Goal: Information Seeking & Learning: Learn about a topic

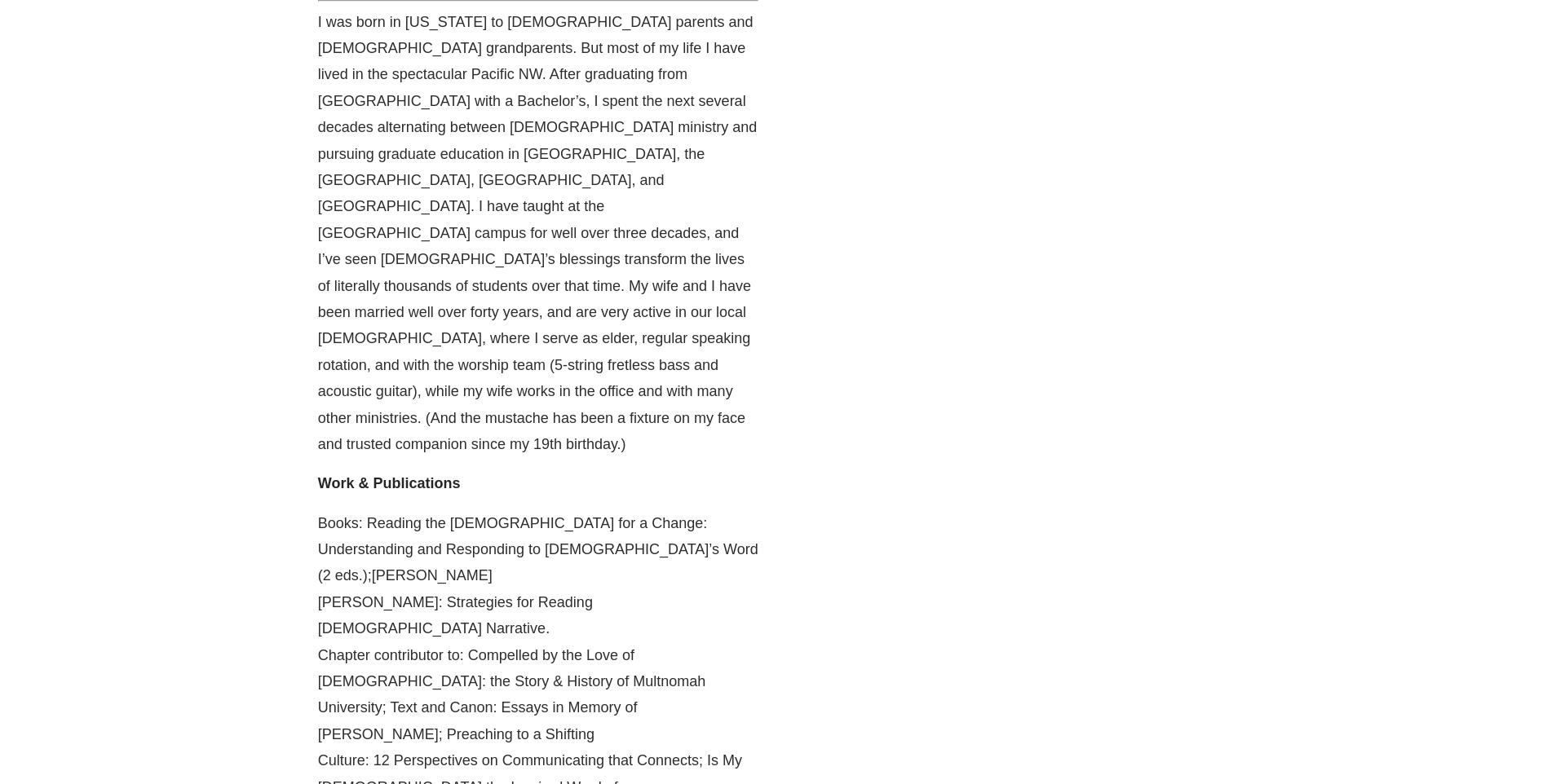
scroll to position [897, 0]
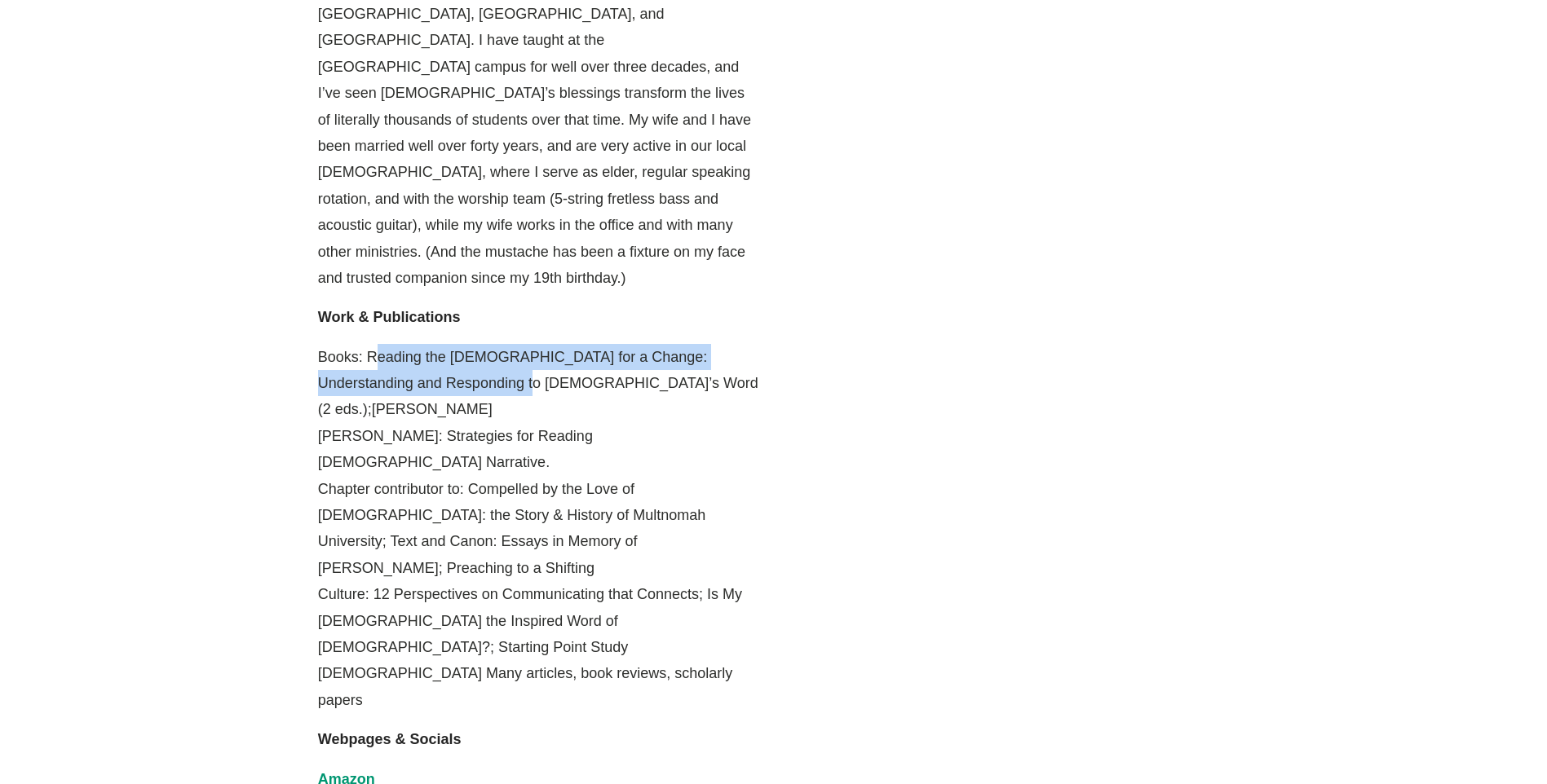
drag, startPoint x: 380, startPoint y: 253, endPoint x: 500, endPoint y: 270, distance: 121.2
click at [500, 344] on p "Books: Reading the [DEMOGRAPHIC_DATA] for a Change: Understanding and Respondin…" at bounding box center [538, 528] width 440 height 370
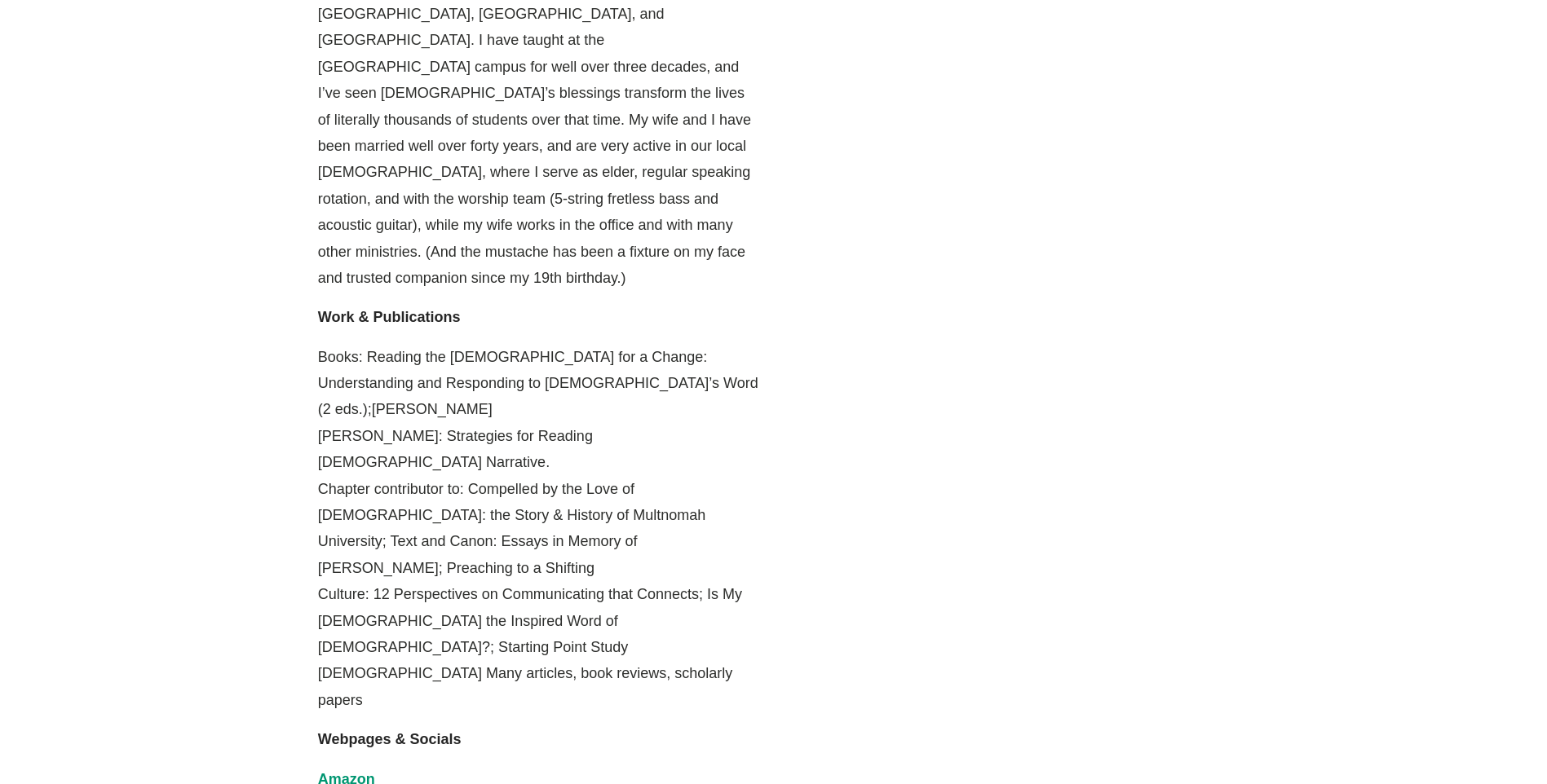
click at [343, 344] on p "Books: Reading the [DEMOGRAPHIC_DATA] for a Change: Understanding and Respondin…" at bounding box center [538, 528] width 440 height 370
drag, startPoint x: 345, startPoint y: 307, endPoint x: 518, endPoint y: 313, distance: 173.1
click at [518, 344] on p "Books: Reading the [DEMOGRAPHIC_DATA] for a Change: Understanding and Respondin…" at bounding box center [538, 528] width 440 height 370
drag, startPoint x: 518, startPoint y: 313, endPoint x: 608, endPoint y: 334, distance: 92.4
click at [608, 344] on p "Books: Reading the [DEMOGRAPHIC_DATA] for a Change: Understanding and Respondin…" at bounding box center [538, 528] width 440 height 370
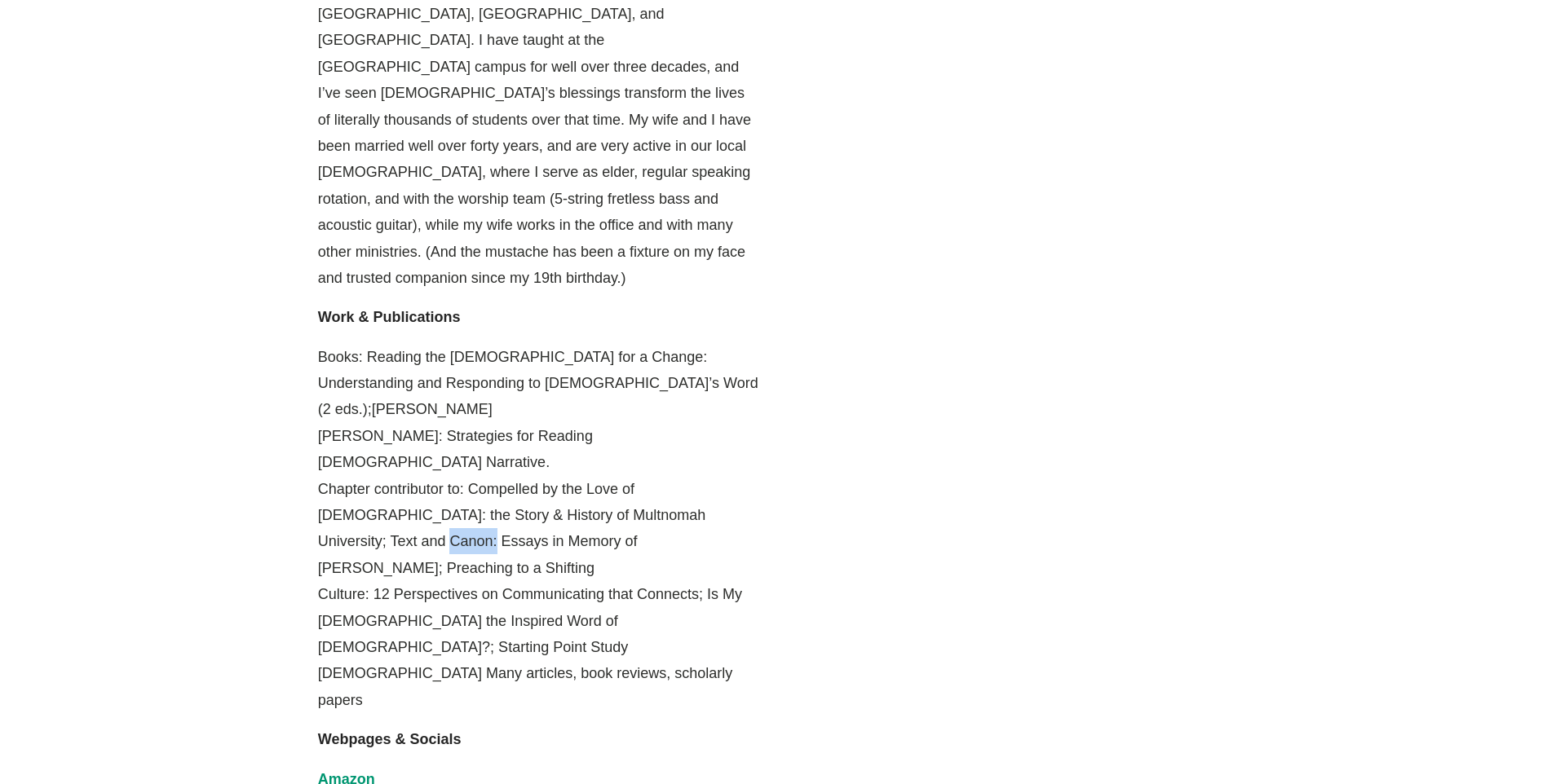
drag, startPoint x: 395, startPoint y: 388, endPoint x: 439, endPoint y: 388, distance: 44.0
click at [439, 388] on p "Books: Reading the [DEMOGRAPHIC_DATA] for a Change: Understanding and Respondin…" at bounding box center [538, 528] width 440 height 370
drag, startPoint x: 439, startPoint y: 388, endPoint x: 430, endPoint y: 442, distance: 54.7
click at [430, 442] on p "Books: Reading the [DEMOGRAPHIC_DATA] for a Change: Understanding and Respondin…" at bounding box center [538, 528] width 440 height 370
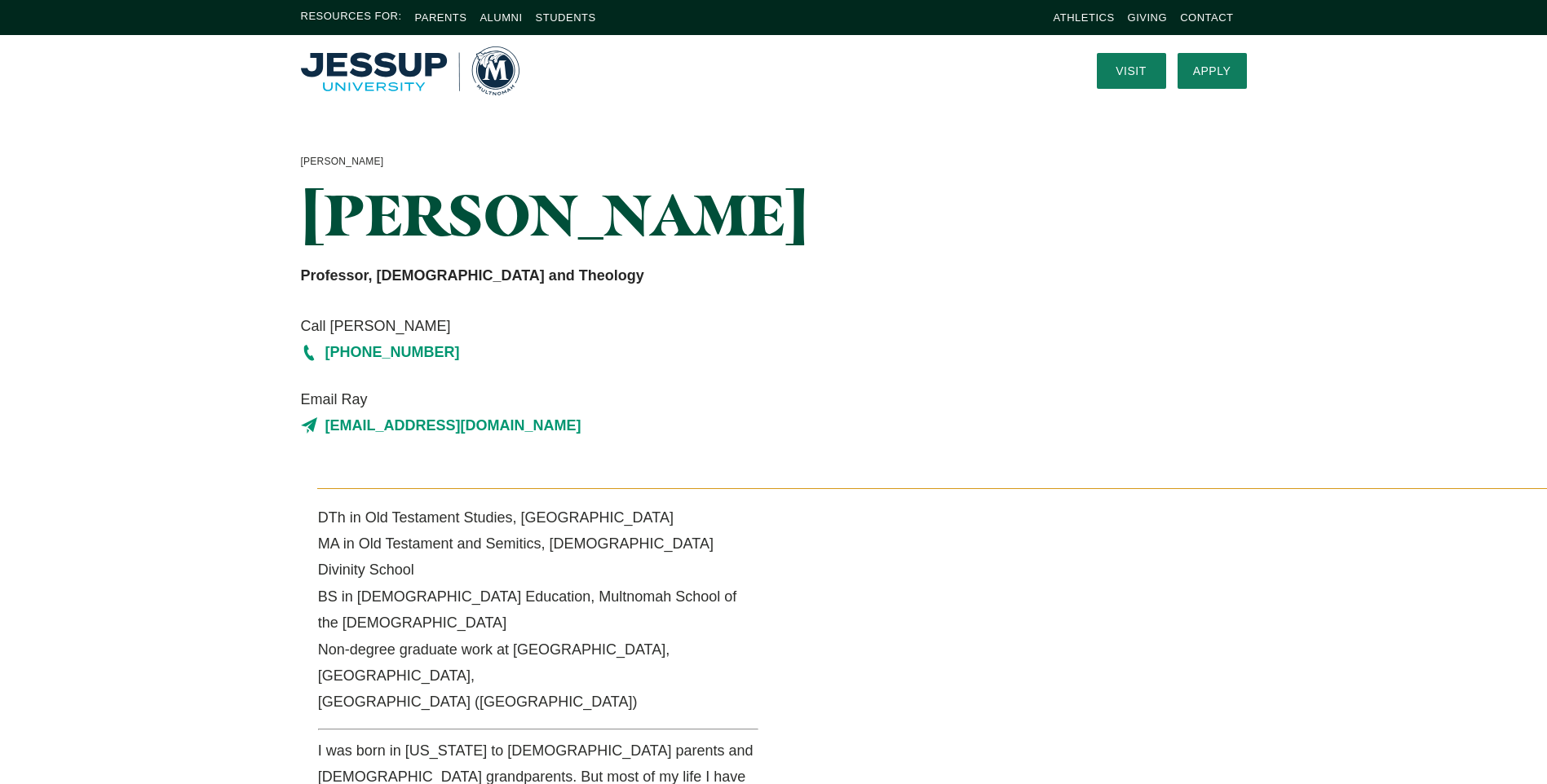
scroll to position [0, 0]
